Goal: Task Accomplishment & Management: Manage account settings

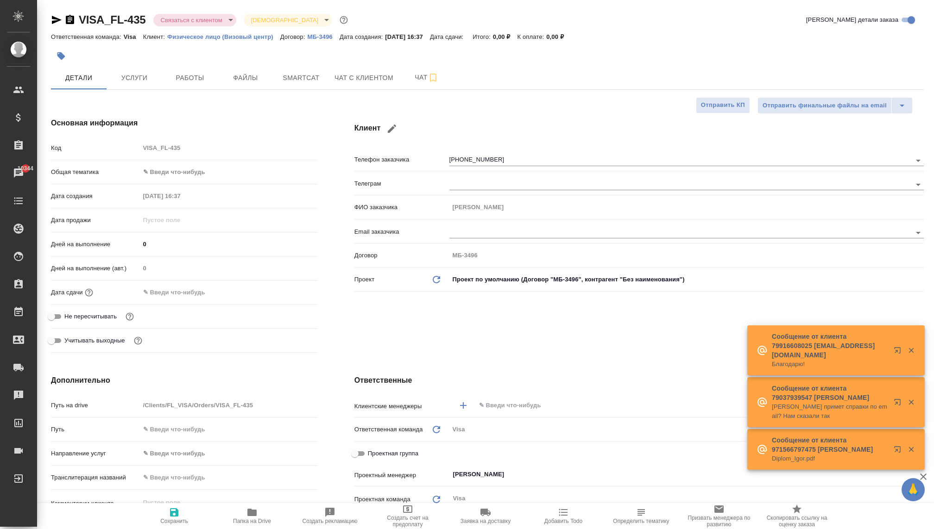
select select "RU"
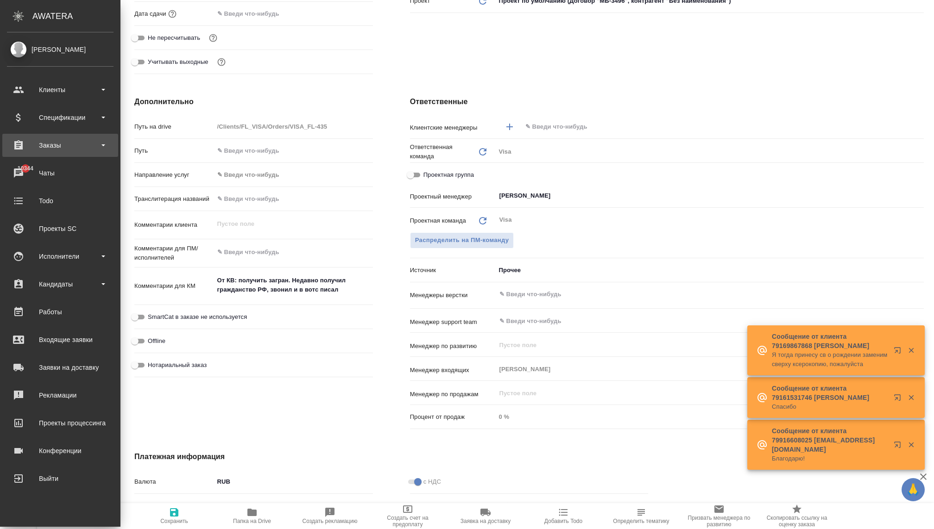
click at [63, 155] on div "Заказы" at bounding box center [60, 145] width 116 height 23
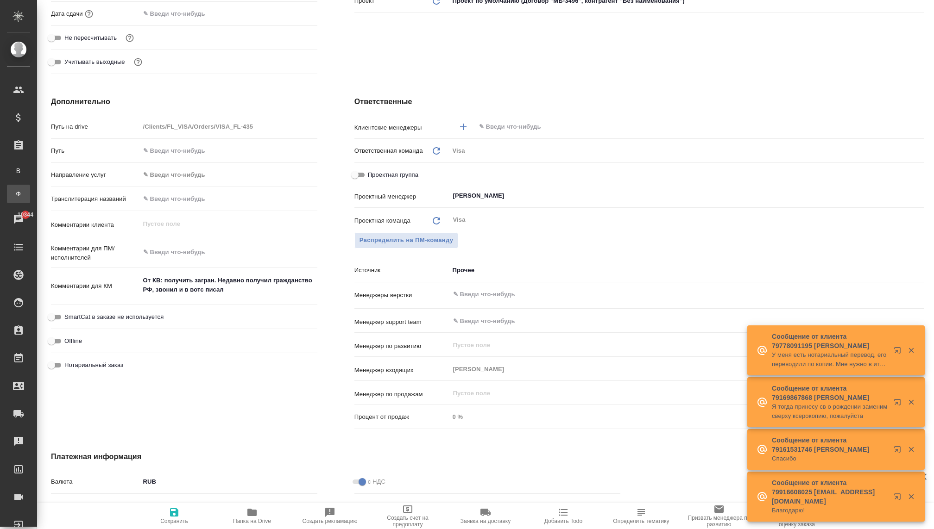
click at [14, 193] on div "Заказы физ. лиц" at bounding box center [7, 193] width 14 height 9
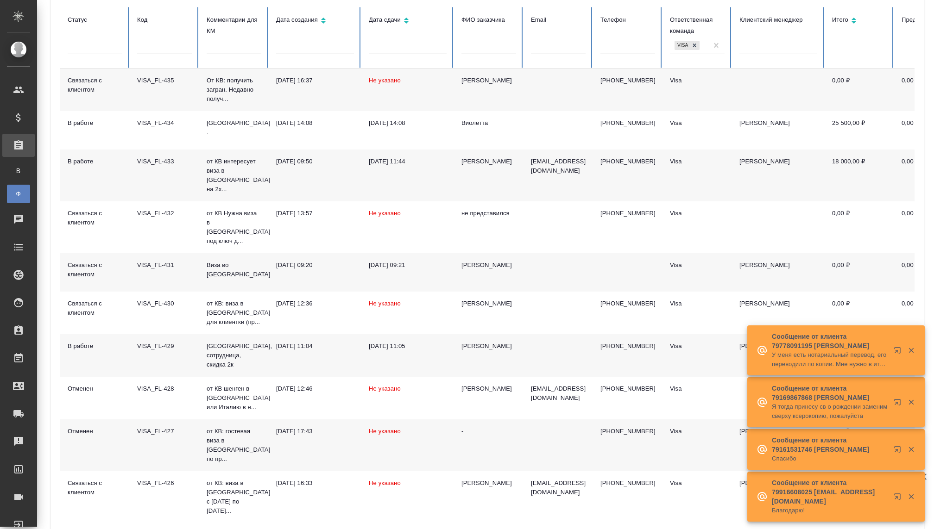
scroll to position [102, 0]
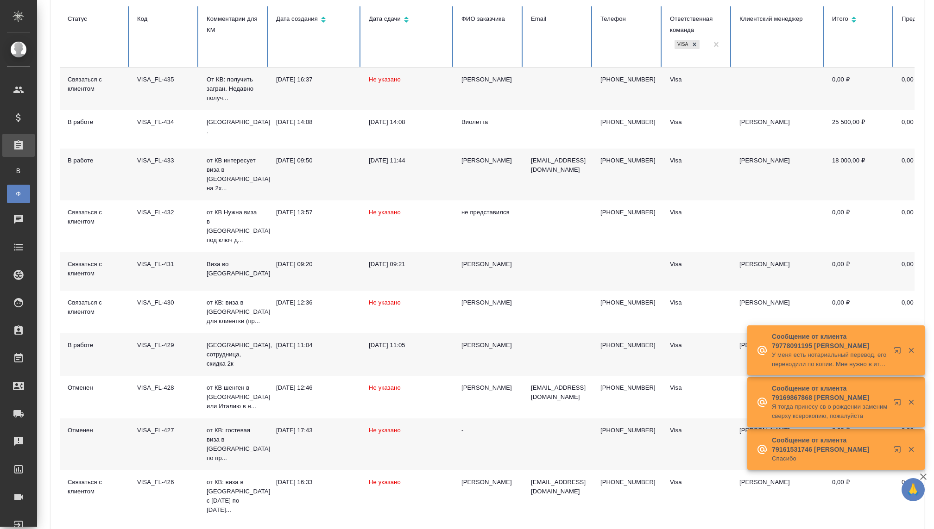
type input "2"
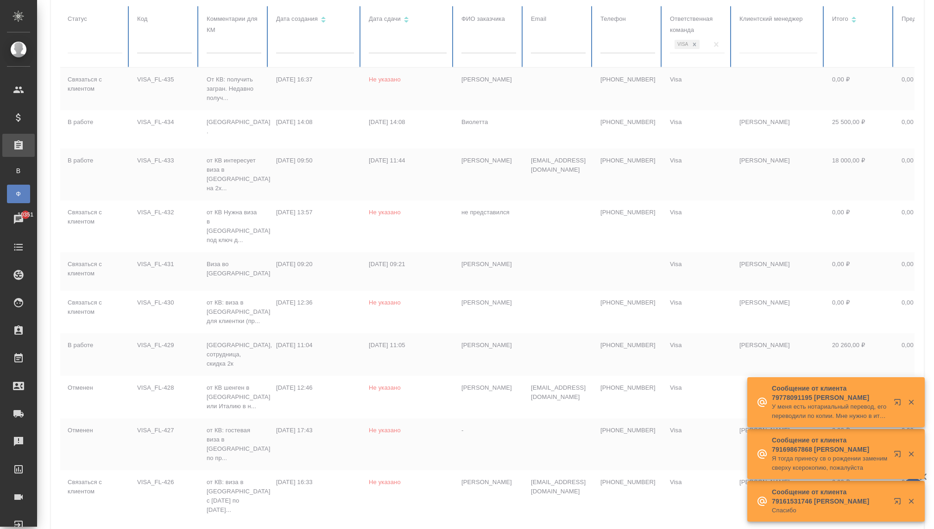
scroll to position [99, 0]
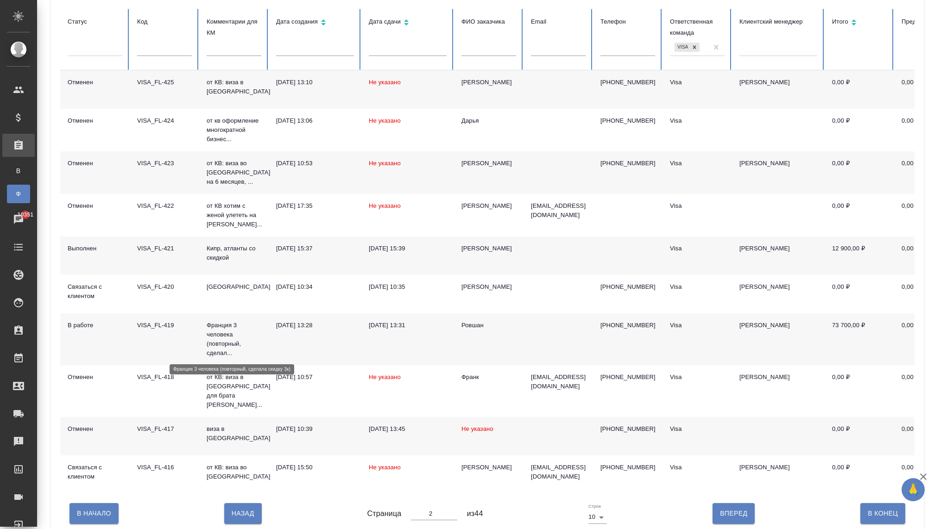
click at [225, 333] on p "Франция 3 человека (повторный, сделал..." at bounding box center [234, 339] width 55 height 37
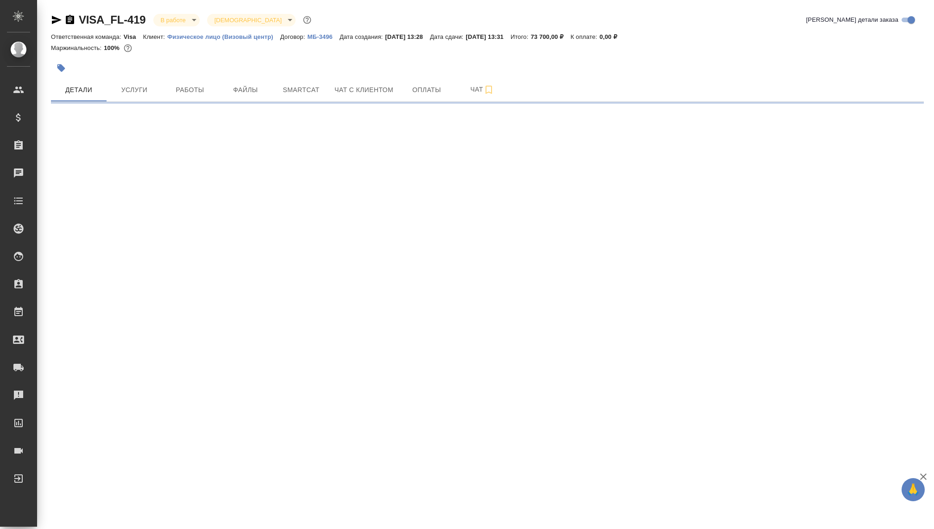
select select "RU"
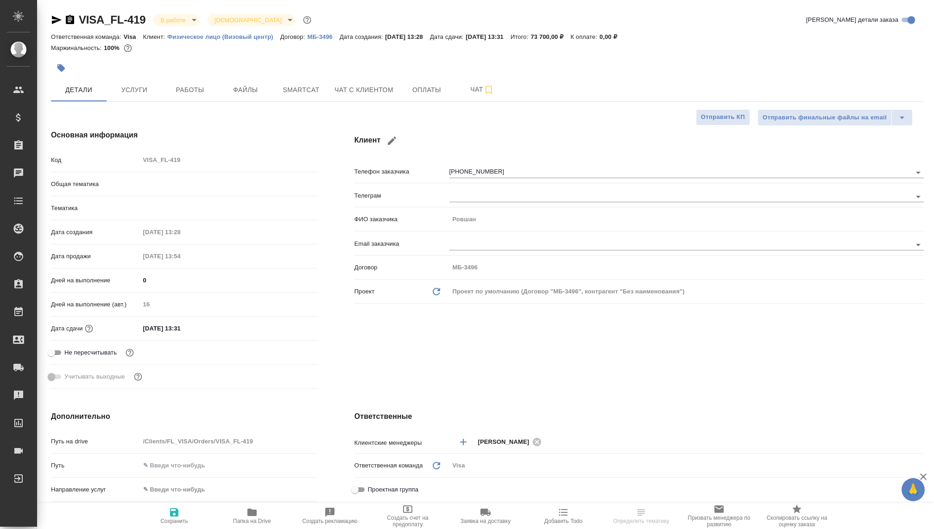
type textarea "x"
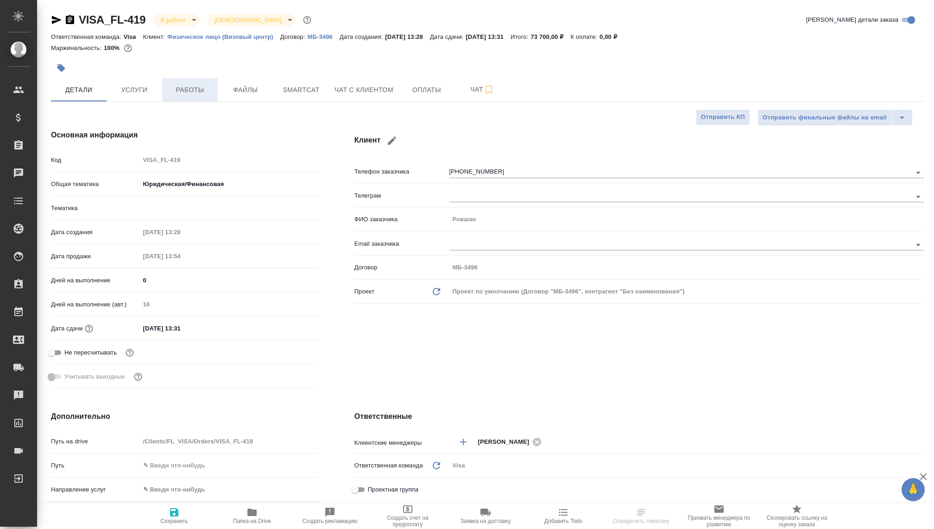
type textarea "x"
click at [146, 84] on span "Услуги" at bounding box center [134, 90] width 44 height 12
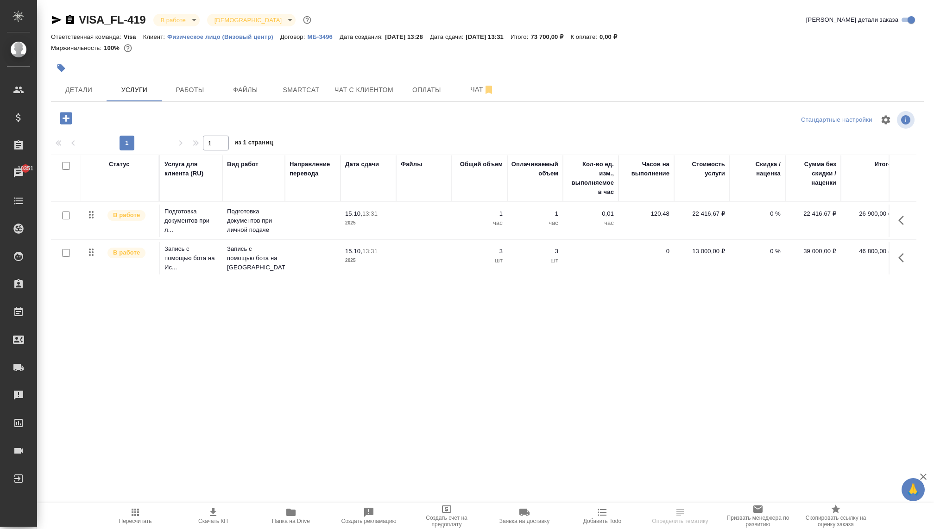
click at [65, 116] on icon "button" at bounding box center [66, 118] width 16 height 16
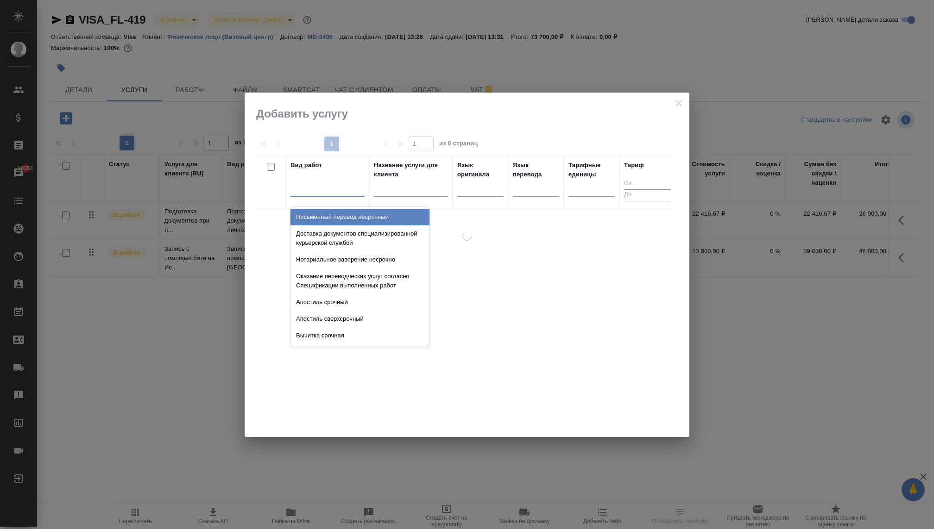
click at [339, 188] on div at bounding box center [327, 187] width 74 height 13
type input "[DEMOGRAPHIC_DATA]"
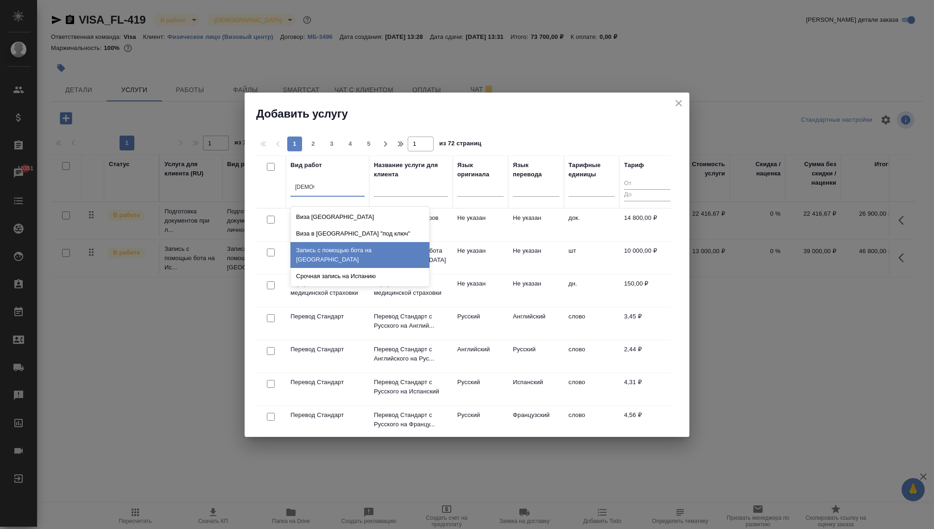
click at [340, 246] on div "Запись с помощью бота на [GEOGRAPHIC_DATA]" at bounding box center [359, 255] width 139 height 26
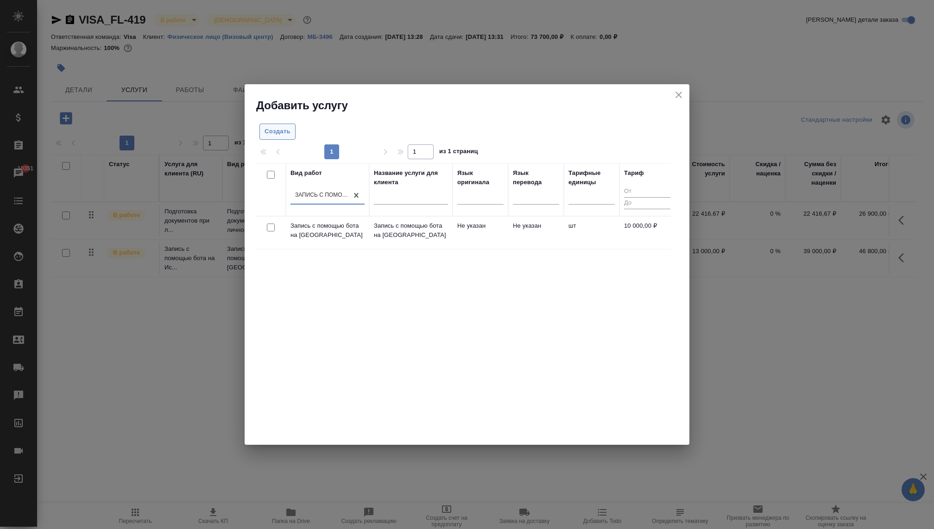
click at [279, 131] on span "Создать" at bounding box center [277, 131] width 26 height 11
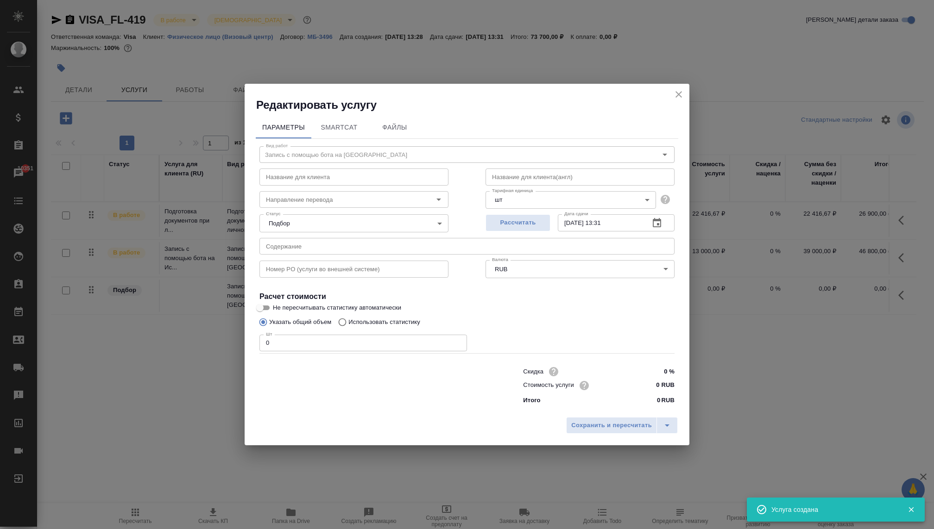
click at [356, 345] on input "0" at bounding box center [362, 343] width 207 height 17
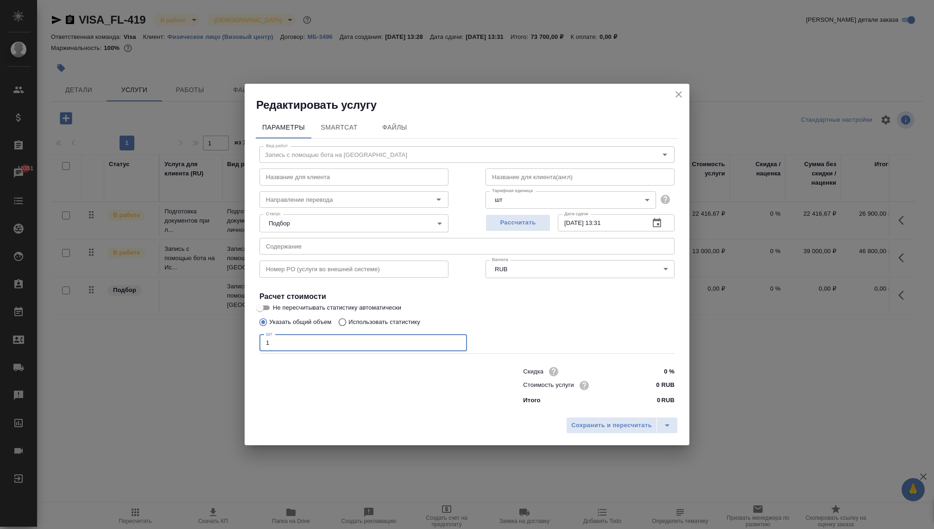
type input "1"
click at [651, 392] on input "0 RUB" at bounding box center [657, 385] width 35 height 13
type input "10000 RUB"
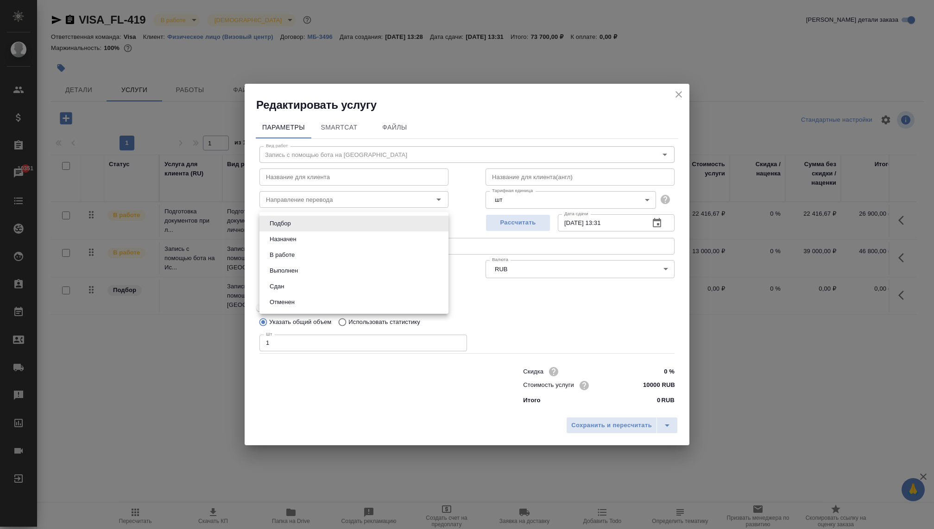
click at [347, 223] on body "🙏 .cls-1 fill:#fff; AWATERA [PERSON_NAME] Спецификации Заказы 10351 Чаты Todo П…" at bounding box center [467, 264] width 934 height 529
click at [300, 253] on li "В работе" at bounding box center [353, 255] width 189 height 16
type input "inProgress"
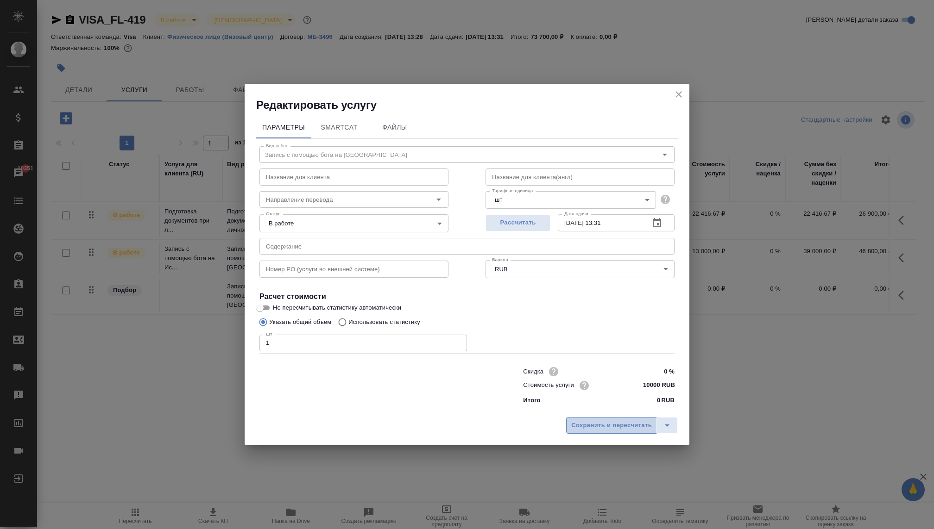
click at [615, 427] on span "Сохранить и пересчитать" at bounding box center [611, 426] width 81 height 11
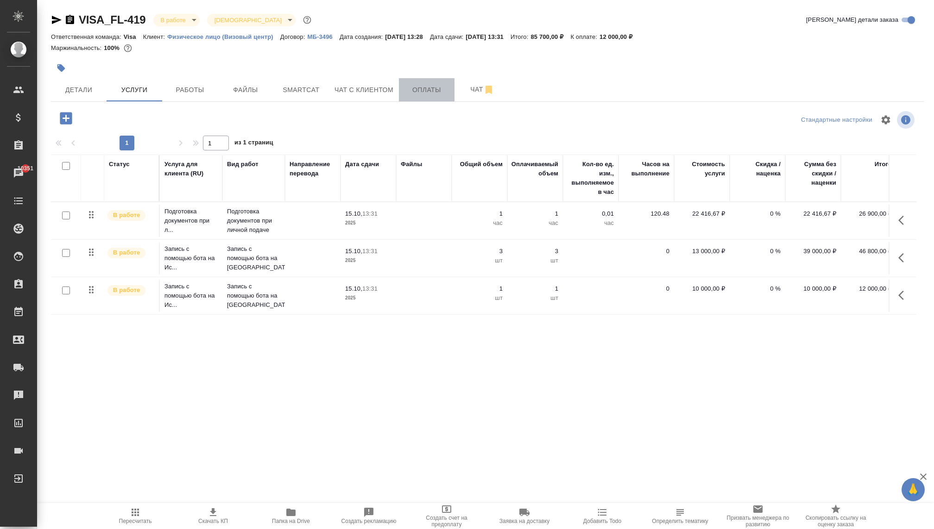
click at [428, 94] on span "Оплаты" at bounding box center [426, 90] width 44 height 12
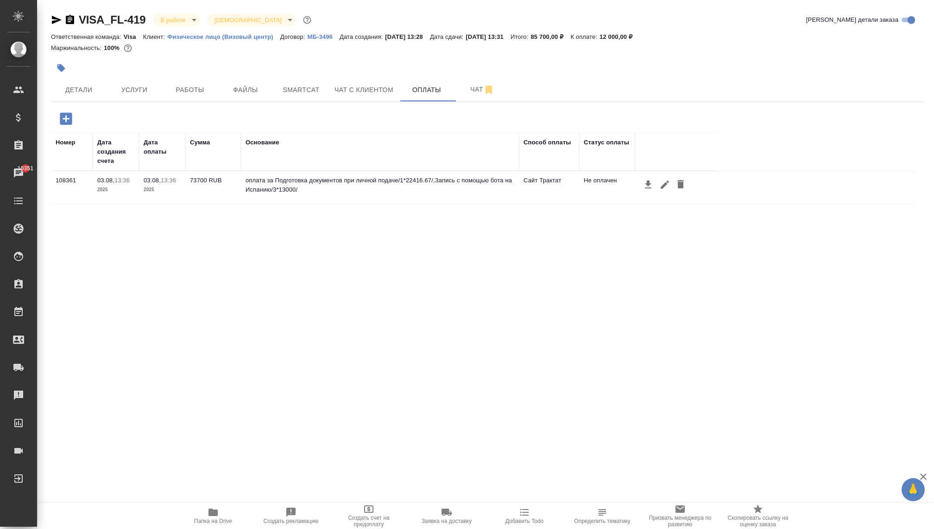
click at [68, 119] on icon "button" at bounding box center [66, 119] width 16 height 16
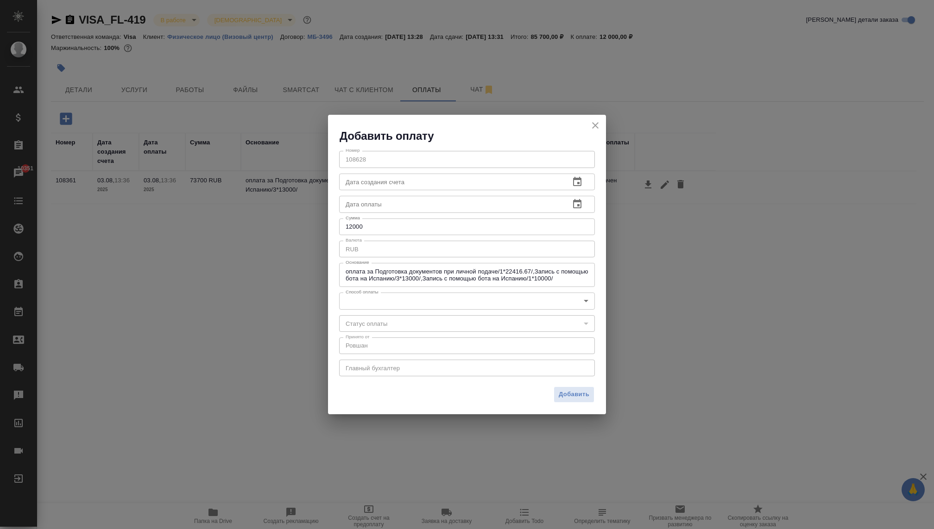
click at [377, 303] on body "🙏 .cls-1 fill:#fff; AWATERA [PERSON_NAME] Спецификации Заказы 10351 Чаты Todo П…" at bounding box center [467, 264] width 934 height 529
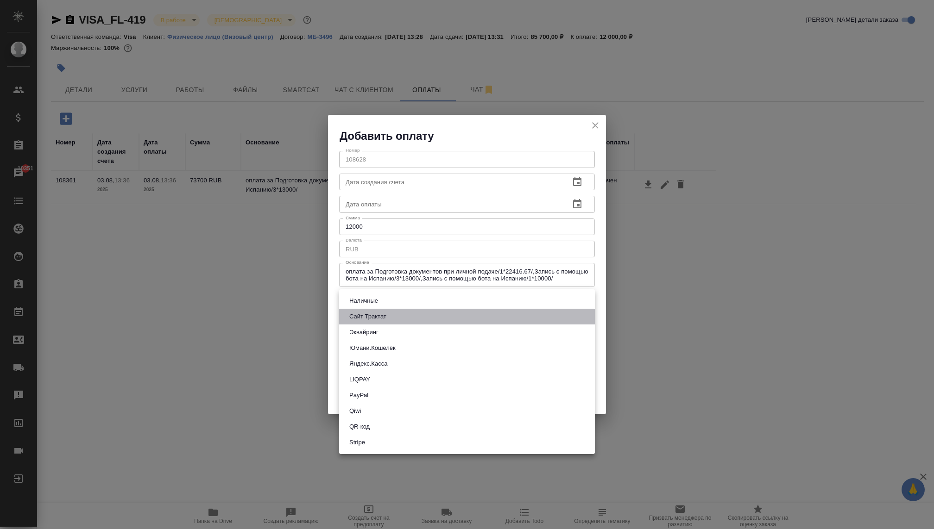
click at [378, 320] on button "Сайт Трактат" at bounding box center [367, 317] width 43 height 10
type input "site-traktat"
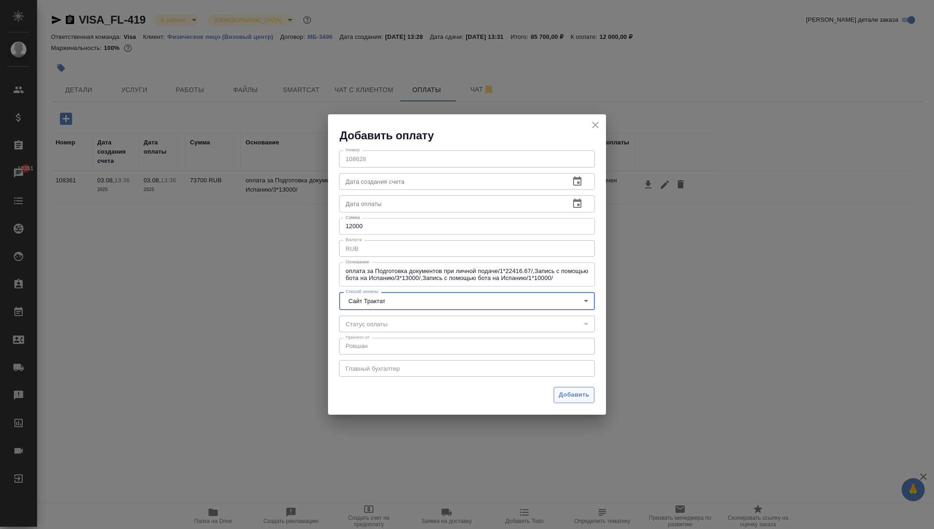
click at [569, 397] on span "Добавить" at bounding box center [574, 395] width 31 height 11
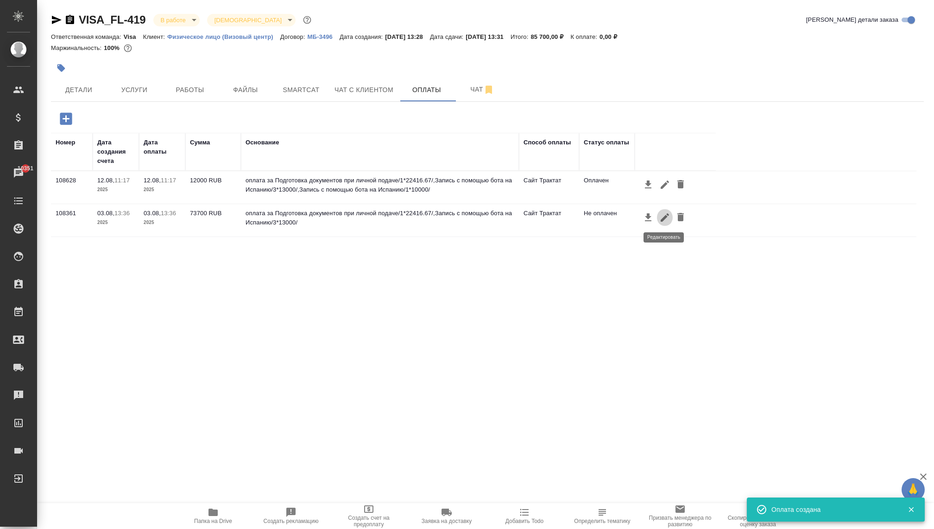
click at [662, 221] on icon "button" at bounding box center [664, 218] width 8 height 8
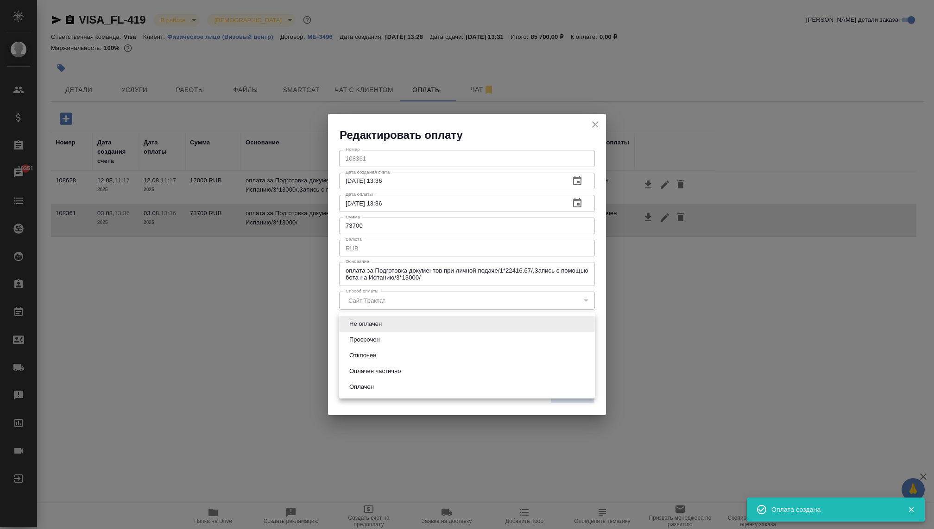
click at [442, 326] on body "🙏 .cls-1 fill:#fff; AWATERA [PERSON_NAME] Спецификации Заказы 10351 Чаты Todo П…" at bounding box center [467, 264] width 934 height 529
click at [443, 325] on li "Не оплачен" at bounding box center [467, 324] width 256 height 16
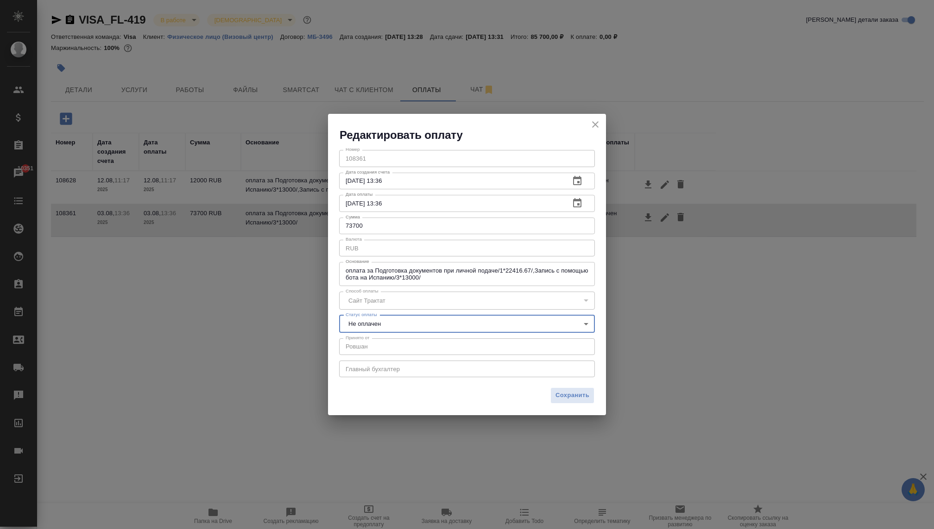
click at [442, 326] on body "🙏 .cls-1 fill:#fff; AWATERA [PERSON_NAME] Спецификации Заказы 10351 Чаты Todo П…" at bounding box center [467, 264] width 934 height 529
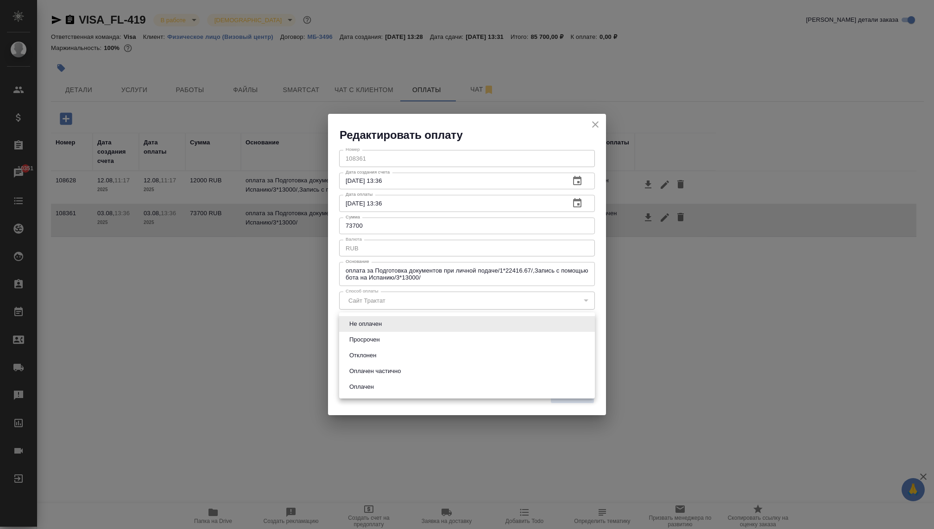
click at [401, 381] on li "Оплачен" at bounding box center [467, 387] width 256 height 16
type input "payed"
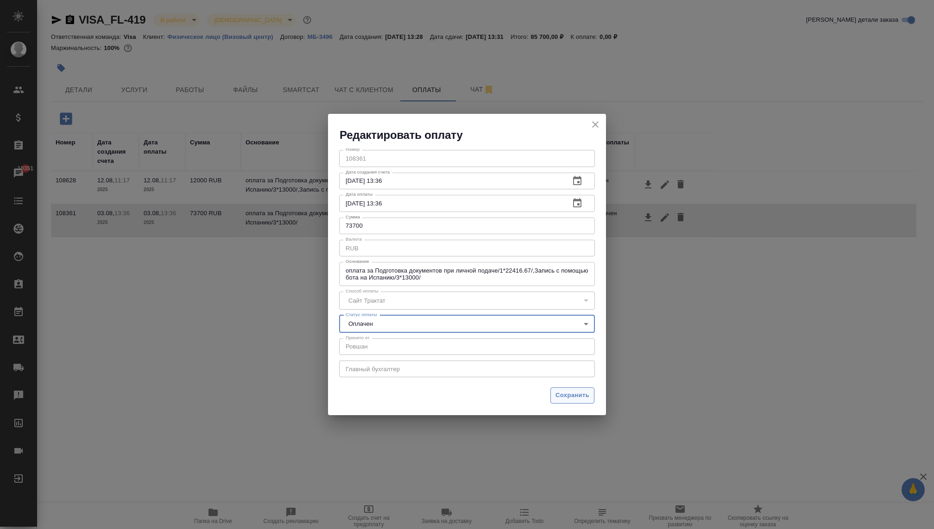
click at [559, 395] on span "Сохранить" at bounding box center [572, 395] width 34 height 11
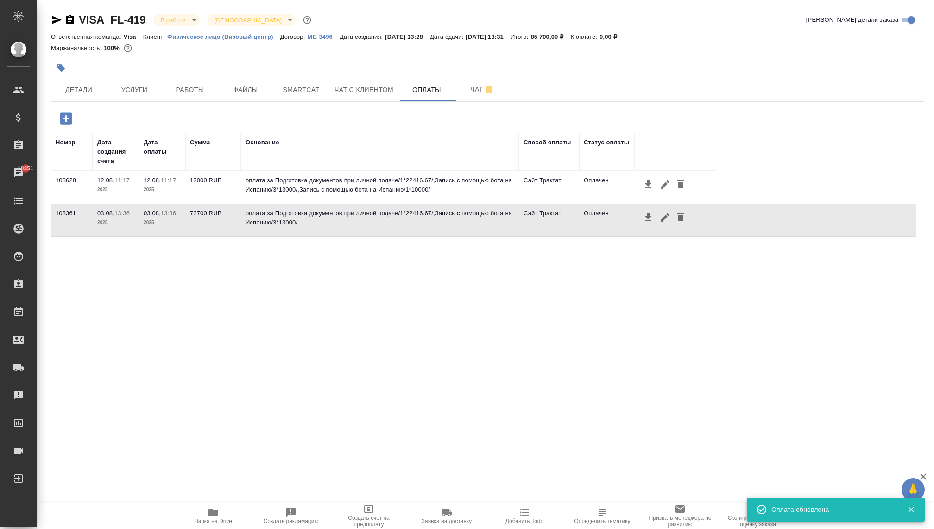
click at [666, 188] on icon "button" at bounding box center [664, 184] width 11 height 11
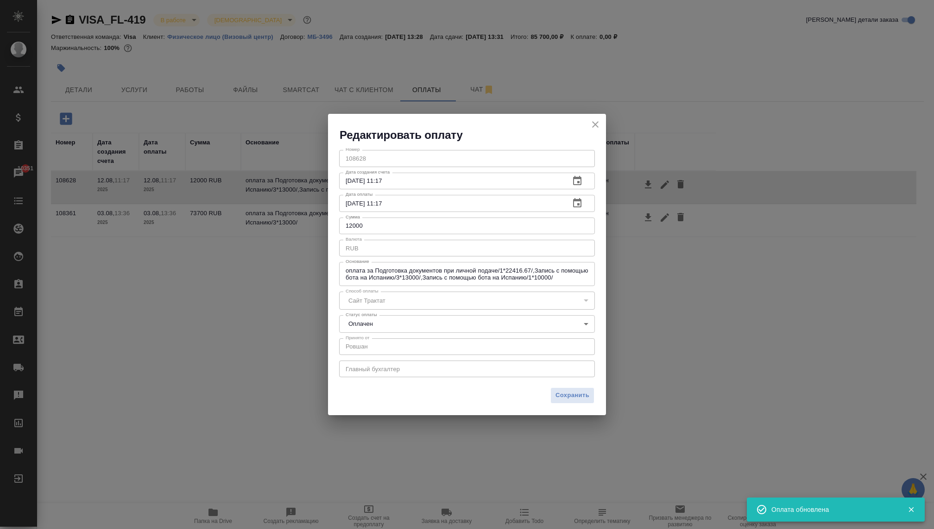
click at [431, 325] on body "🙏 .cls-1 fill:#fff; AWATERA [PERSON_NAME] Спецификации Заказы 10351 Чаты Todo П…" at bounding box center [467, 264] width 934 height 529
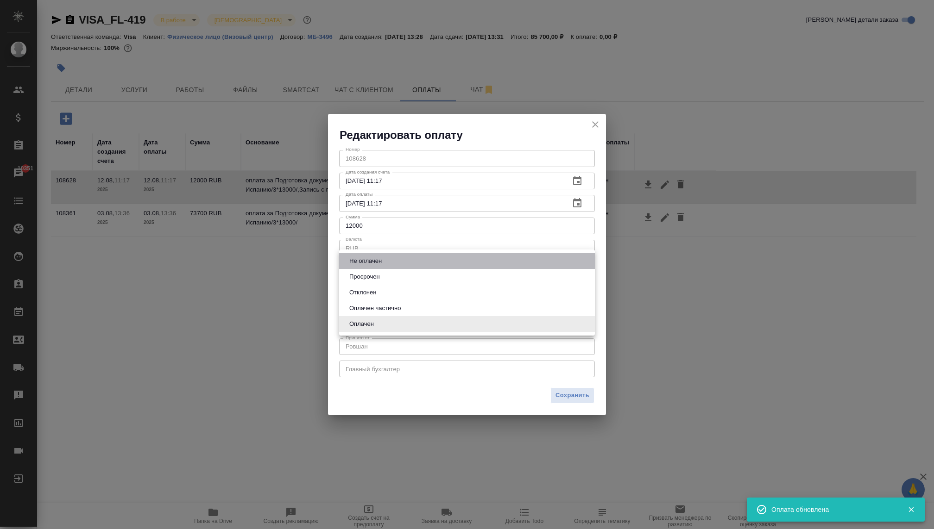
click at [383, 263] on button "Не оплачен" at bounding box center [365, 261] width 38 height 10
type input "notPayed"
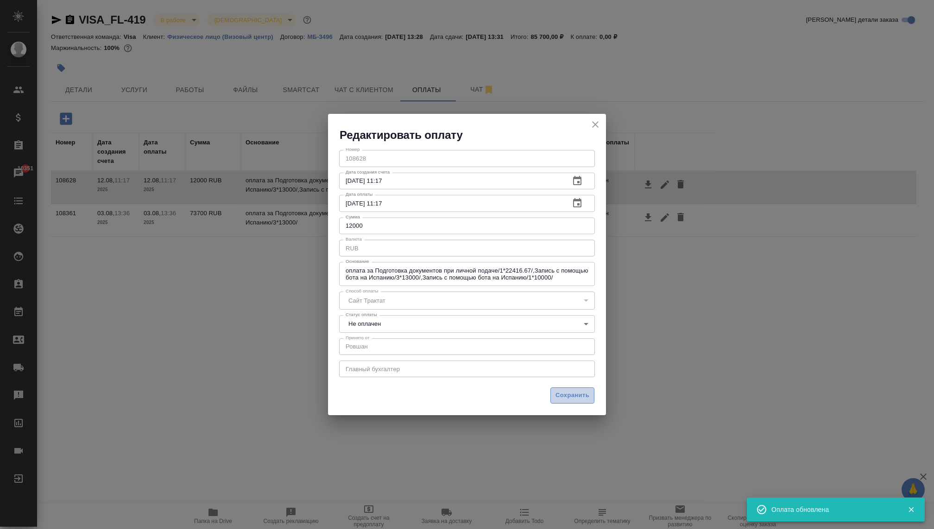
click at [569, 396] on span "Сохранить" at bounding box center [572, 395] width 34 height 11
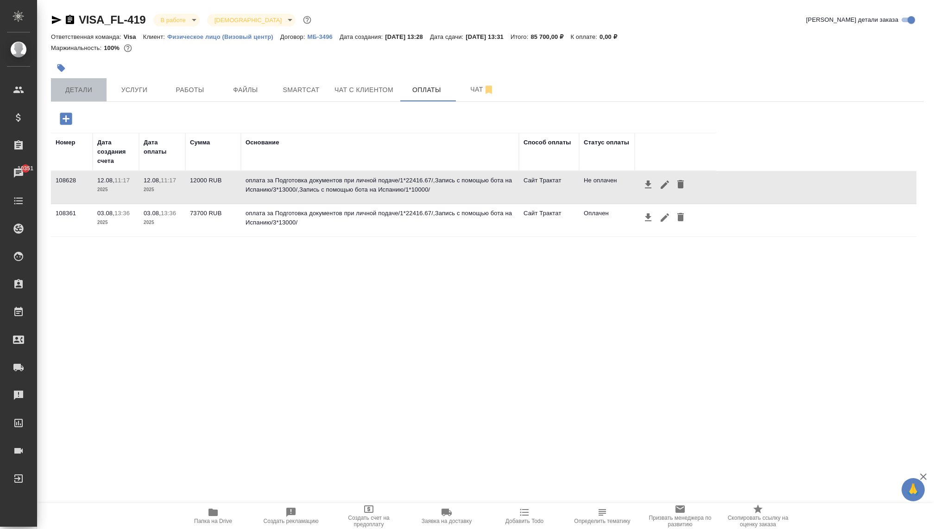
click at [71, 94] on span "Детали" at bounding box center [79, 90] width 44 height 12
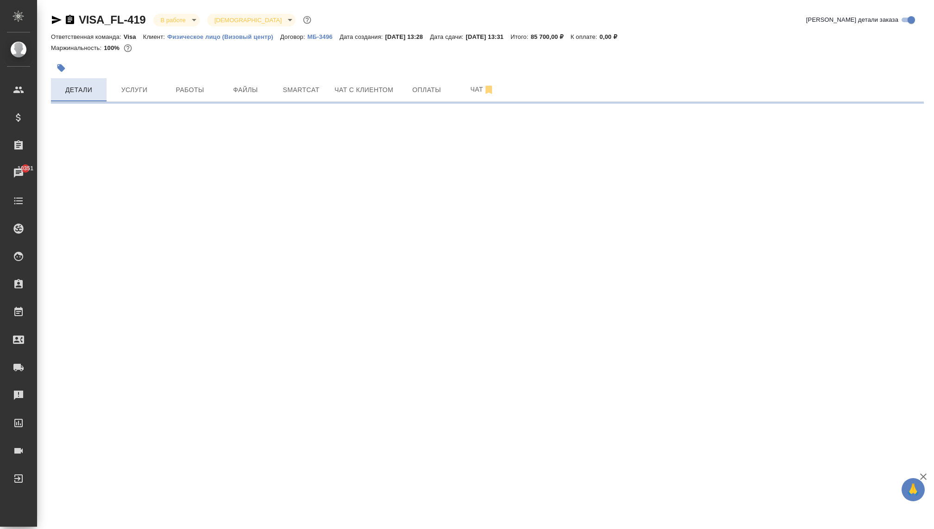
select select "RU"
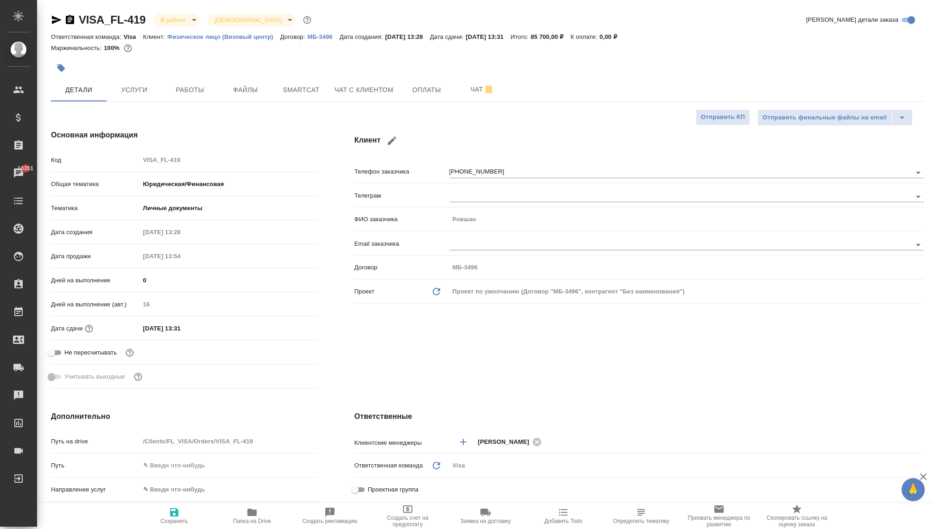
type textarea "x"
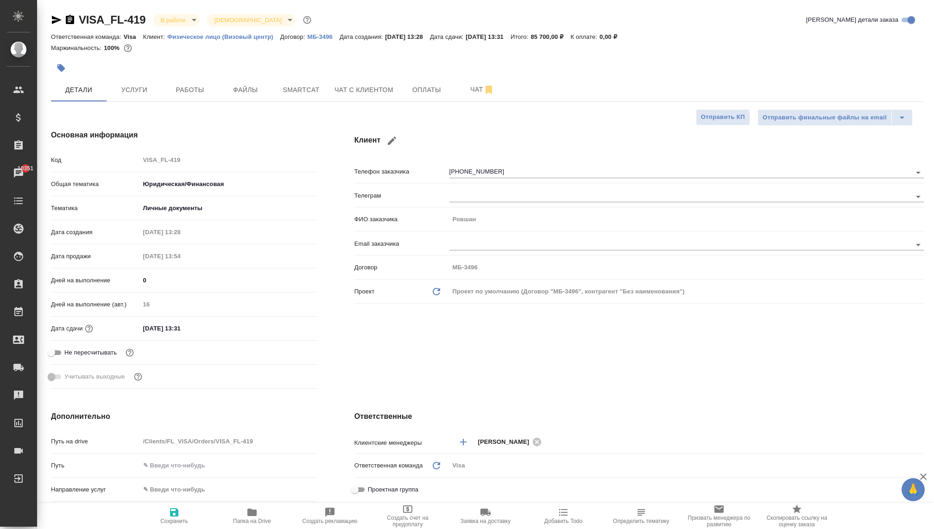
type textarea "x"
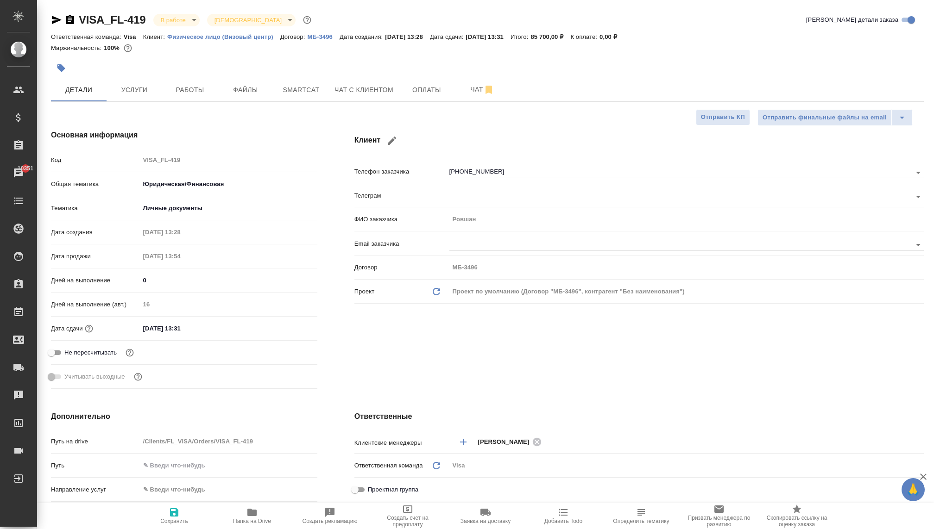
type textarea "x"
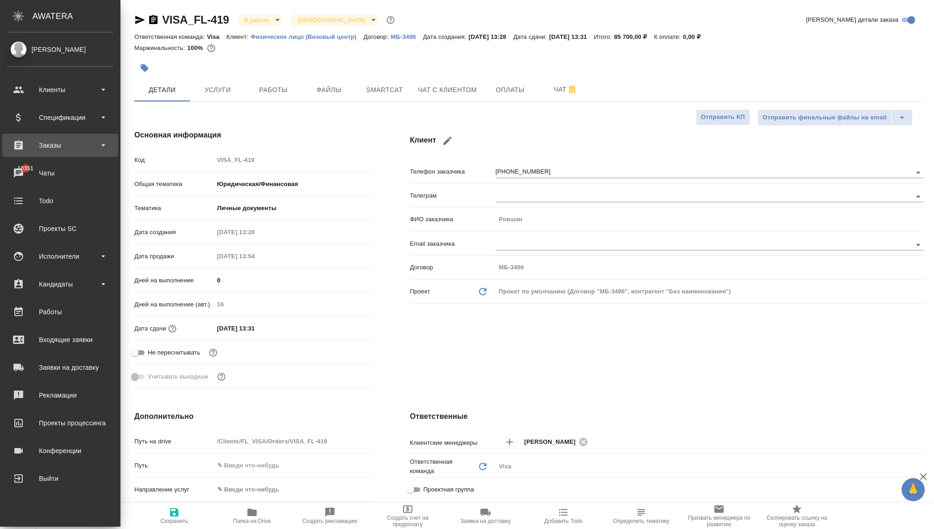
click at [58, 143] on div "Заказы" at bounding box center [60, 145] width 107 height 14
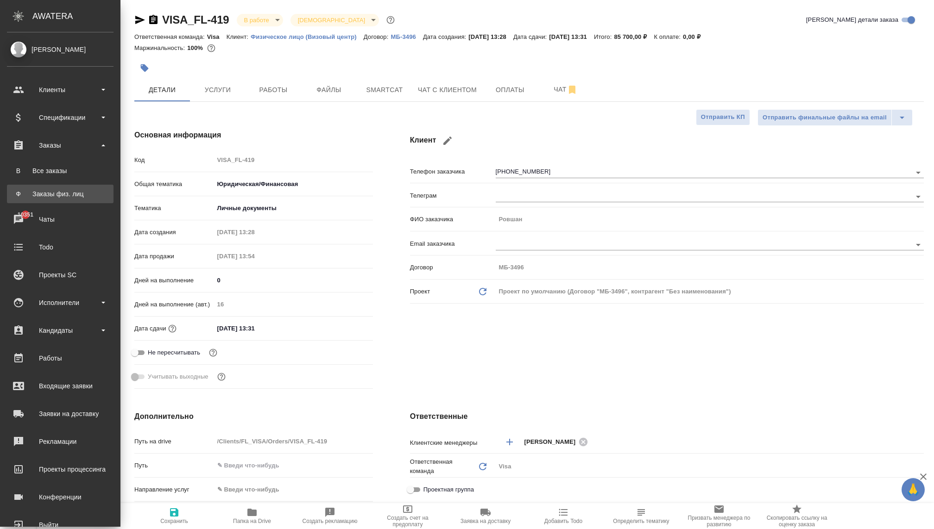
type textarea "x"
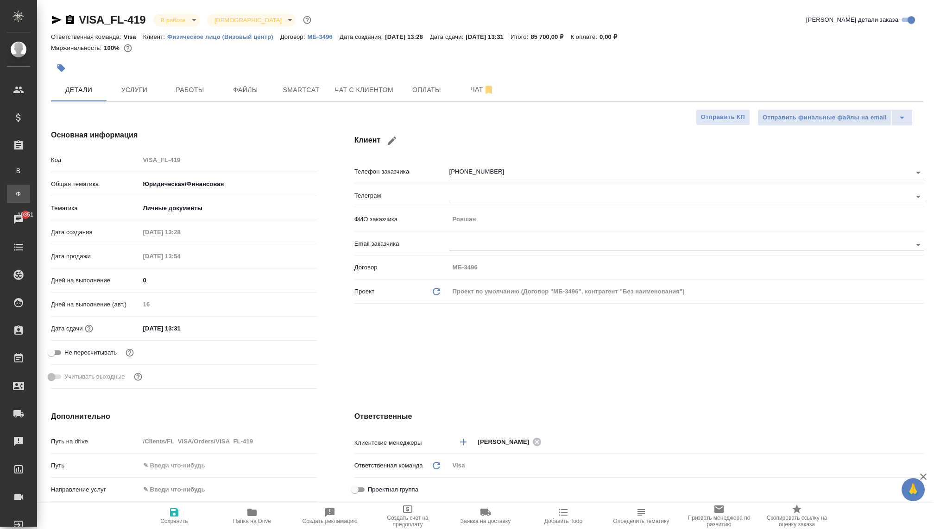
click at [14, 192] on div "Заказы физ. лиц" at bounding box center [7, 193] width 14 height 9
type textarea "x"
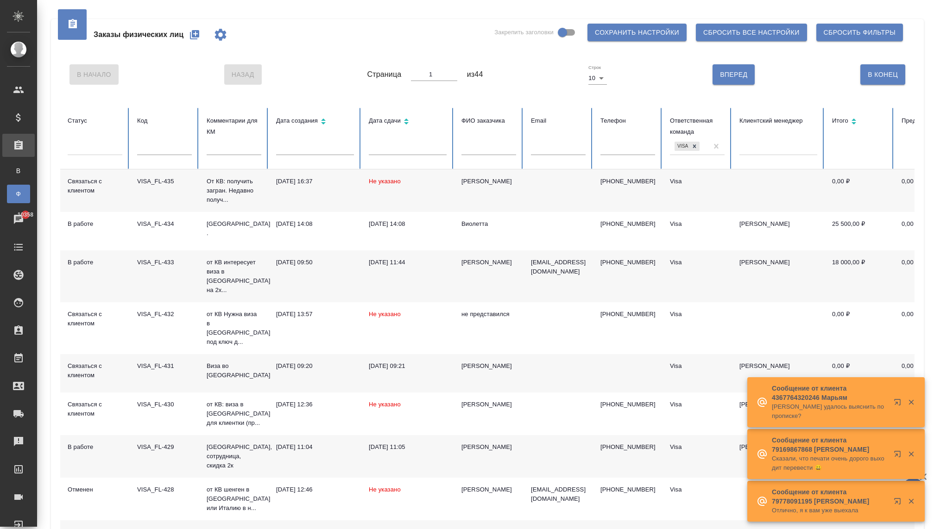
click at [911, 407] on icon "button" at bounding box center [911, 402] width 8 height 8
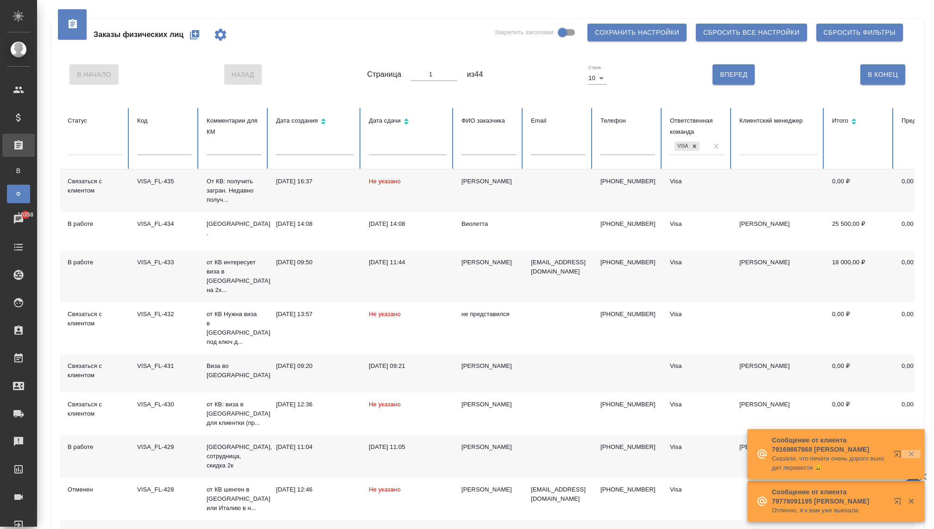
click at [908, 453] on icon "button" at bounding box center [911, 454] width 8 height 8
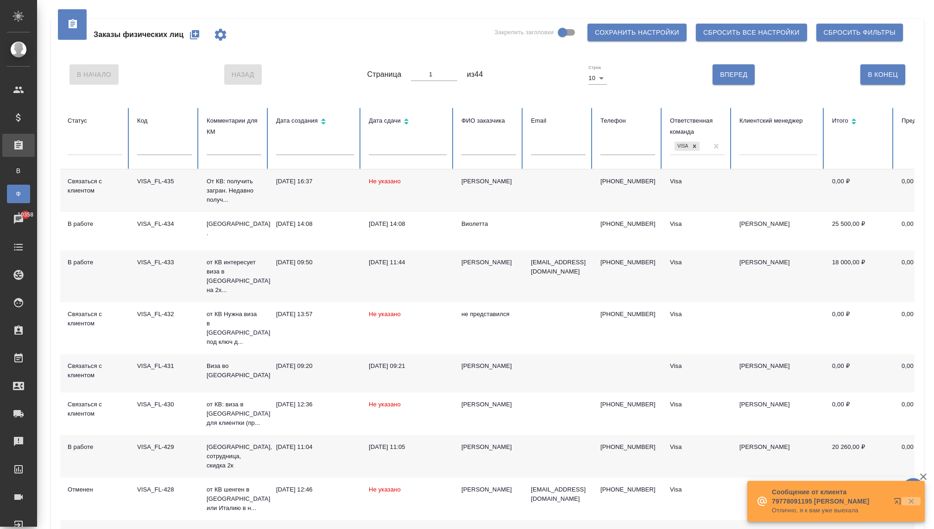
click at [910, 504] on icon "button" at bounding box center [911, 501] width 8 height 8
